Goal: Task Accomplishment & Management: Manage account settings

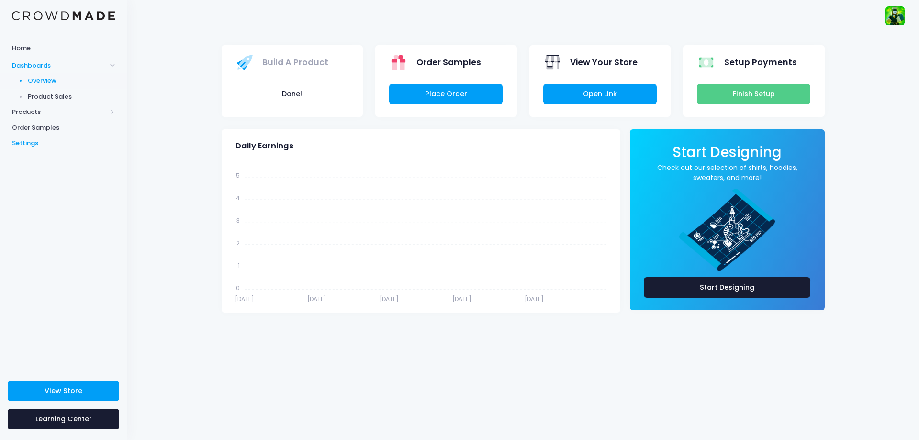
click at [50, 142] on span "Settings" at bounding box center [63, 143] width 103 height 10
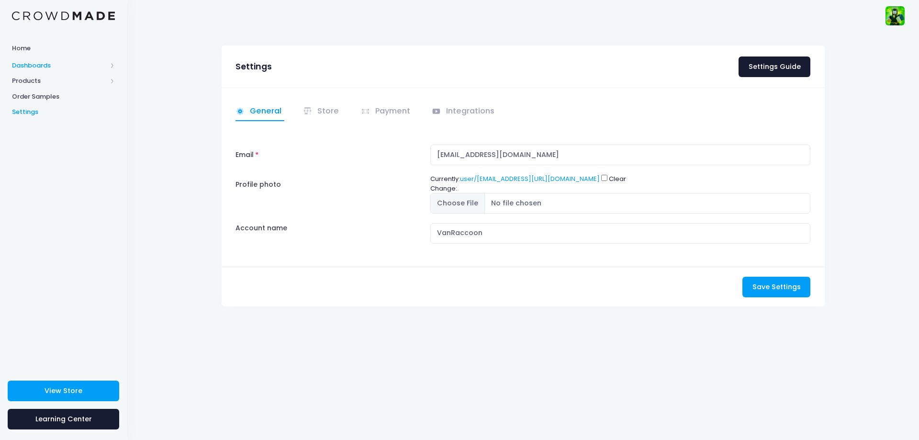
click at [74, 63] on span "Dashboards" at bounding box center [59, 66] width 95 height 10
click at [47, 75] on link "Overview" at bounding box center [63, 81] width 127 height 16
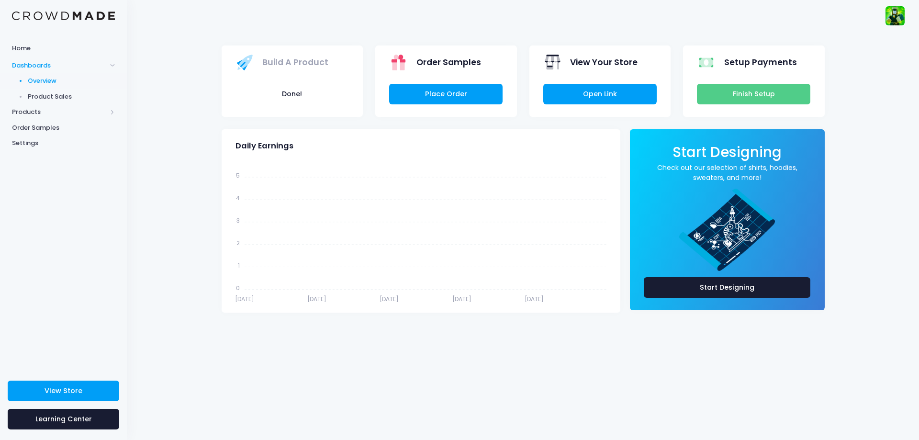
click at [898, 17] on img at bounding box center [894, 15] width 19 height 19
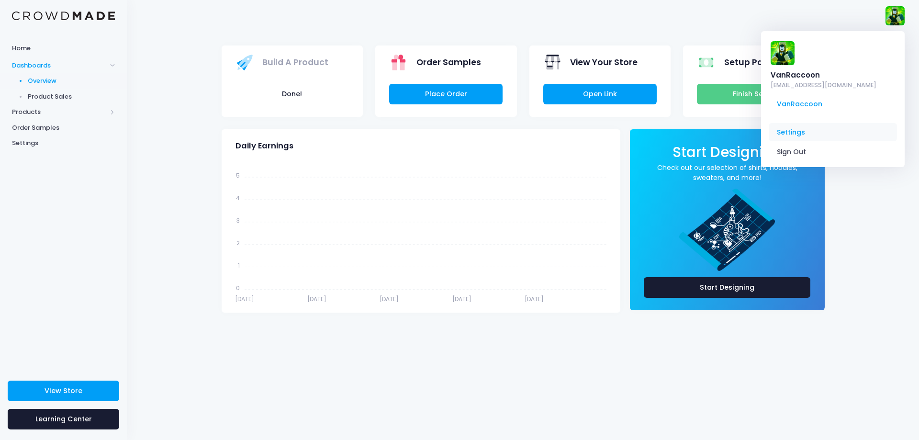
click at [806, 123] on link "Settings" at bounding box center [832, 132] width 128 height 18
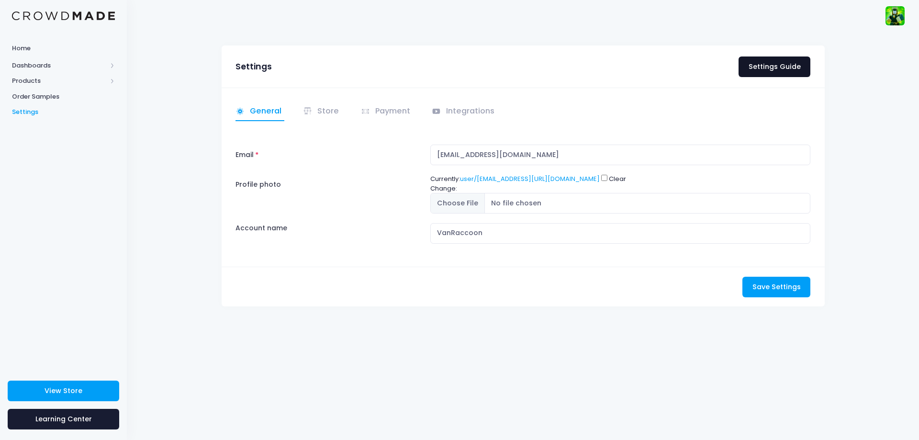
click at [779, 73] on link "Settings Guide" at bounding box center [774, 66] width 72 height 21
click at [32, 112] on span "Settings" at bounding box center [63, 112] width 103 height 10
click at [49, 414] on span "Learning Center" at bounding box center [63, 419] width 56 height 10
click at [55, 62] on span "Dashboards" at bounding box center [59, 66] width 95 height 10
click at [21, 45] on span "Home" at bounding box center [63, 49] width 103 height 10
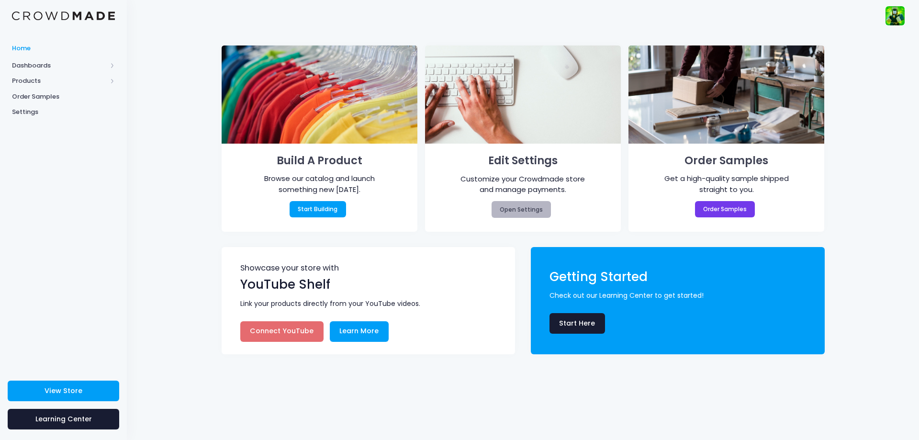
click at [530, 211] on link "Open Settings" at bounding box center [521, 209] width 60 height 16
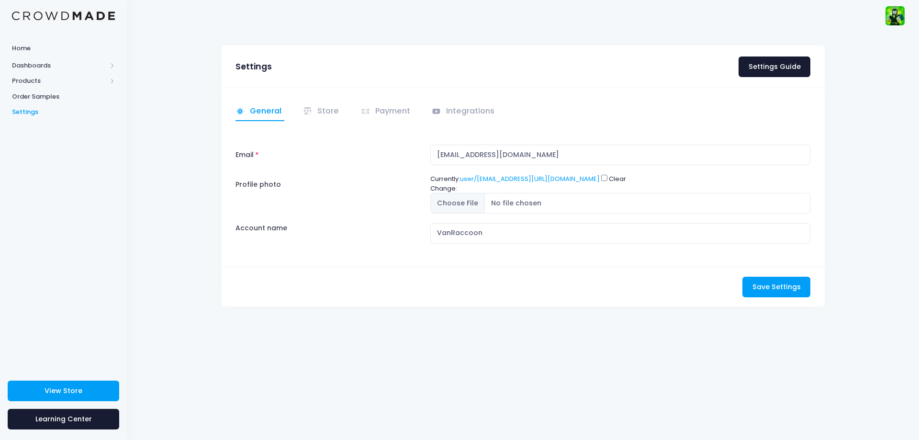
click at [903, 12] on img at bounding box center [894, 15] width 19 height 19
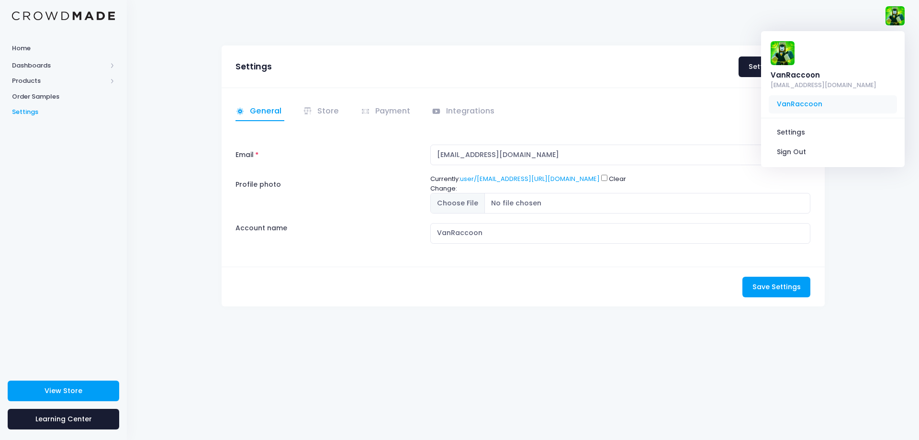
click at [790, 95] on span "VanRaccoon" at bounding box center [832, 104] width 128 height 18
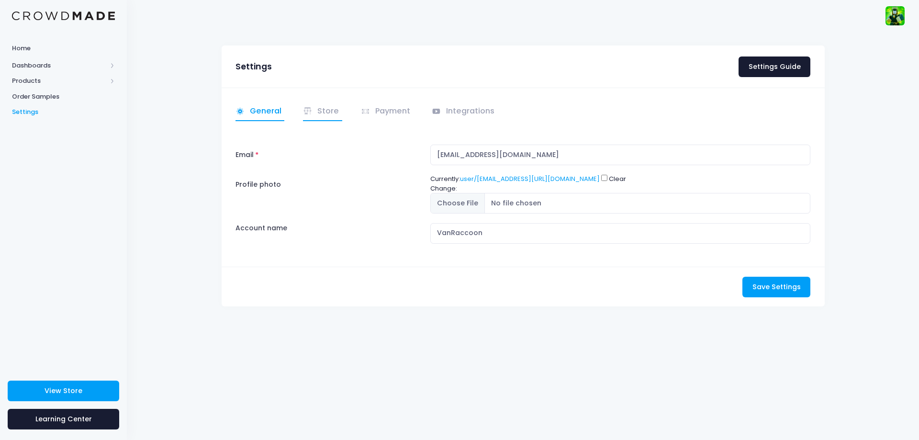
click at [319, 118] on link "Store" at bounding box center [322, 111] width 39 height 19
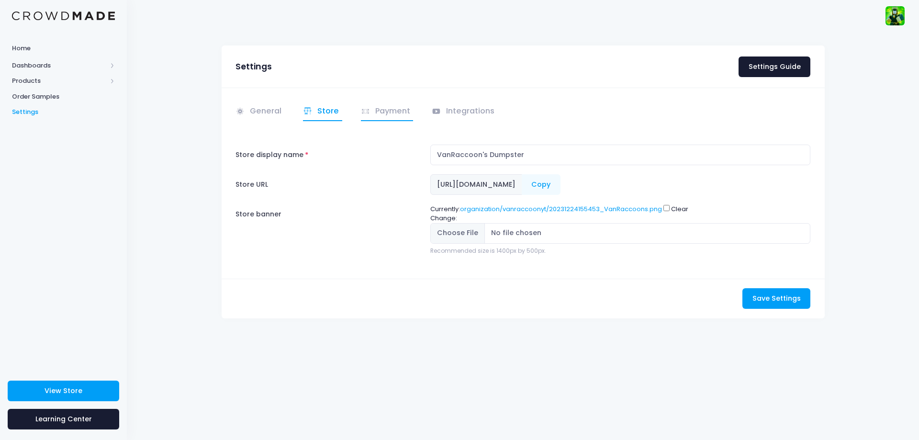
click at [382, 111] on link "Payment" at bounding box center [387, 111] width 53 height 19
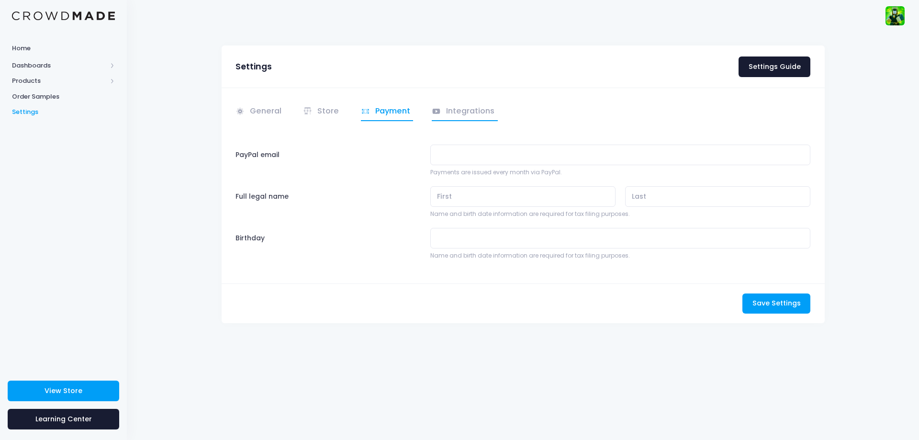
click at [447, 104] on link "Integrations" at bounding box center [465, 111] width 66 height 19
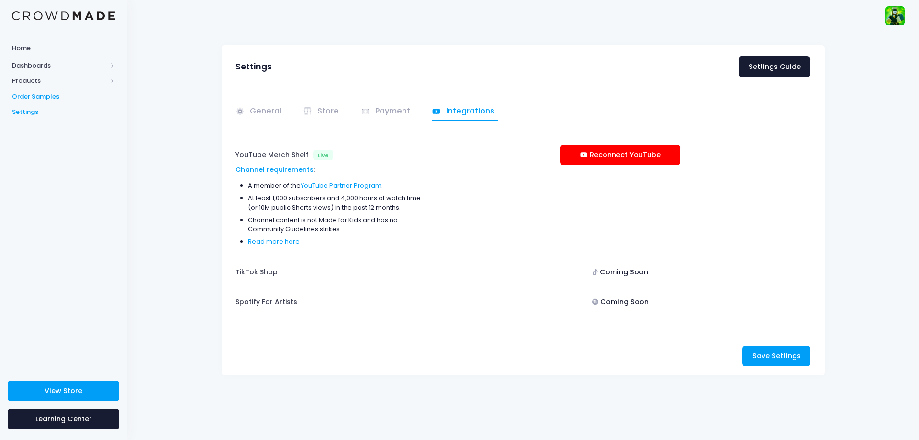
click at [33, 96] on span "Order Samples" at bounding box center [63, 97] width 103 height 10
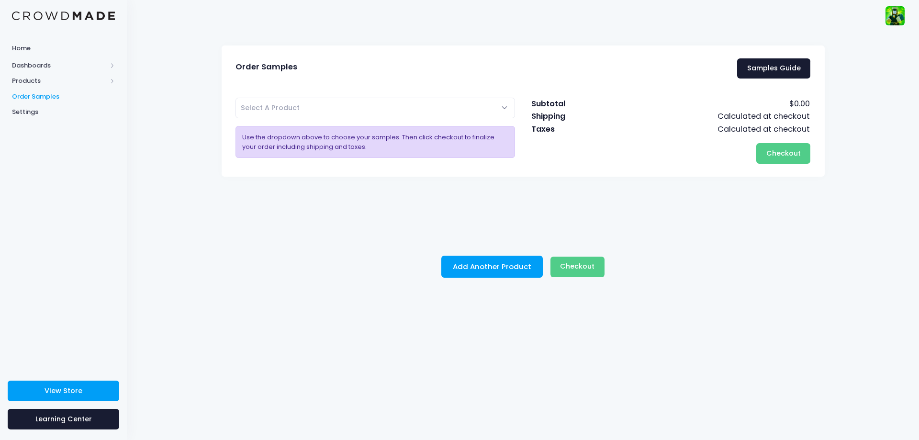
click at [237, 284] on div "Order Samples Samples Guide this is a certified hood classic vanraccoon sticker…" at bounding box center [523, 235] width 792 height 409
